Goal: Task Accomplishment & Management: Use online tool/utility

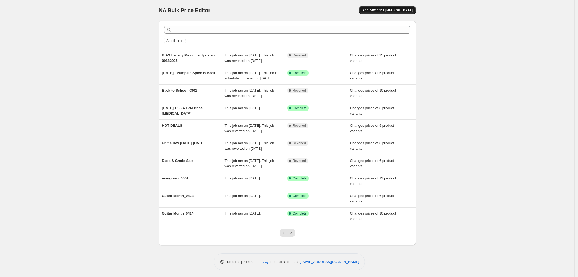
click at [393, 7] on button "Add new price [MEDICAL_DATA]" at bounding box center [387, 10] width 57 height 8
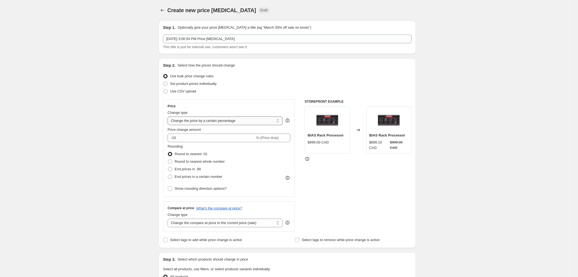
click at [233, 122] on select "Change the price to a certain amount Change the price by a certain amount Chang…" at bounding box center [225, 121] width 115 height 9
select select "ecap"
click at [169, 117] on select "Change the price to a certain amount Change the price by a certain amount Chang…" at bounding box center [225, 121] width 115 height 9
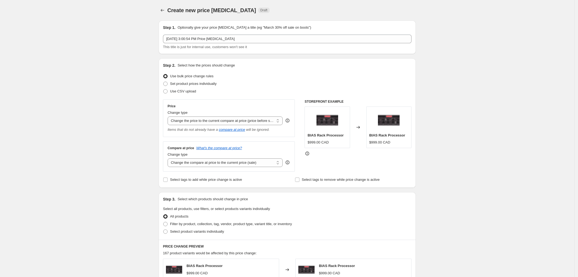
click at [231, 169] on div "Compare at price What's the compare at price? Change type Change the compare at…" at bounding box center [229, 157] width 132 height 30
click at [236, 165] on select "Change the compare at price to the current price (sale) Change the compare at p…" at bounding box center [225, 163] width 115 height 9
select select "no_change"
click at [169, 159] on select "Change the compare at price to the current price (sale) Change the compare at p…" at bounding box center [225, 163] width 115 height 9
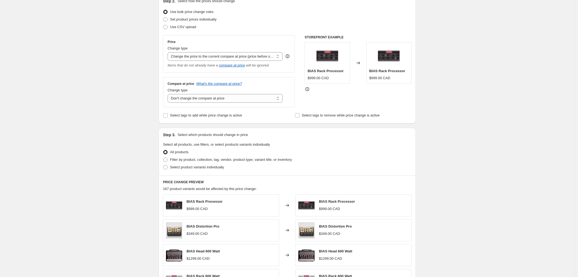
scroll to position [68, 0]
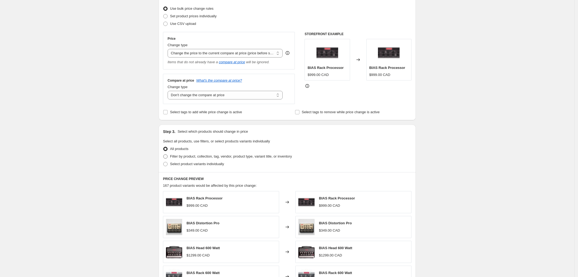
click at [167, 158] on span at bounding box center [165, 157] width 4 height 4
click at [163, 155] on input "Filter by product, collection, tag, vendor, product type, variant title, or inv…" at bounding box center [163, 155] width 0 height 0
radio input "true"
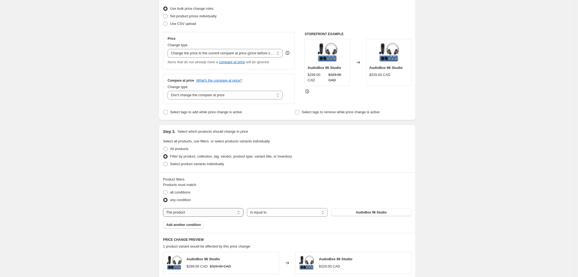
drag, startPoint x: 232, startPoint y: 214, endPoint x: 228, endPoint y: 216, distance: 5.1
click at [232, 214] on select "The product The product's collection The product's tag The product's vendor The…" at bounding box center [203, 212] width 80 height 9
select select "collection"
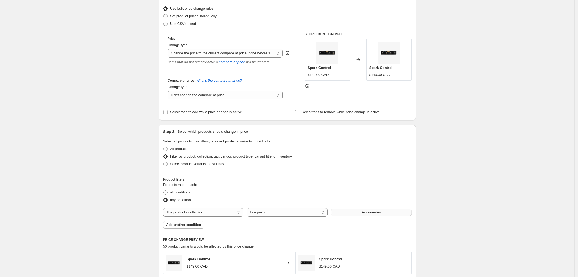
click at [352, 213] on button "Accessories" at bounding box center [371, 213] width 80 height 8
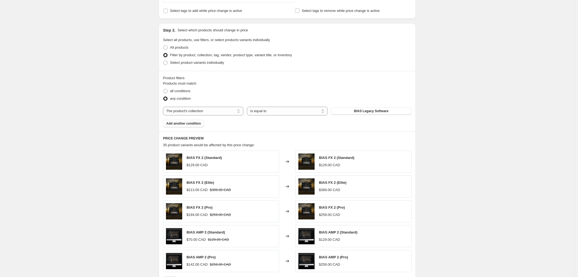
scroll to position [266, 0]
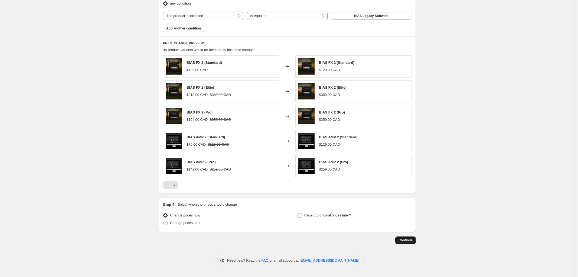
click at [408, 240] on span "Continue" at bounding box center [405, 240] width 14 height 4
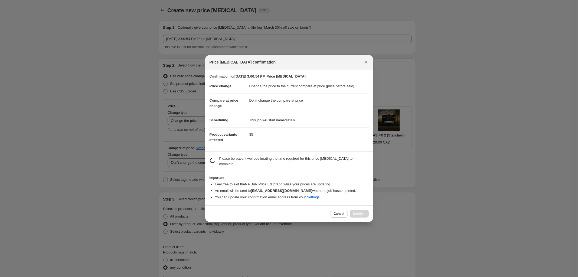
scroll to position [0, 0]
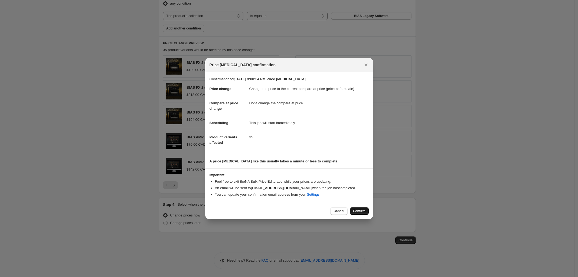
click at [361, 209] on span "Confirm" at bounding box center [359, 211] width 12 height 4
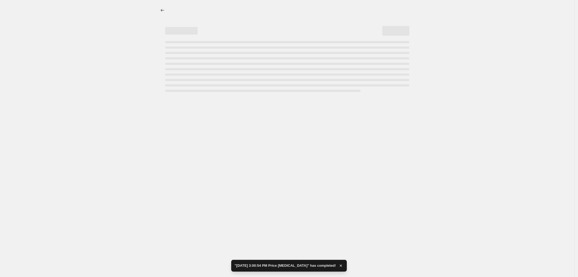
select select "ecap"
select select "no_change"
select select "collection"
